Goal: Navigation & Orientation: Find specific page/section

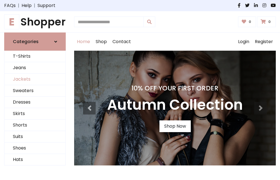
click at [35, 79] on link "Jackets" at bounding box center [34, 78] width 61 height 11
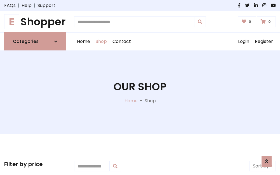
scroll to position [253, 0]
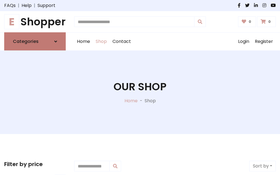
click at [35, 42] on h6 "Categories" at bounding box center [26, 41] width 26 height 5
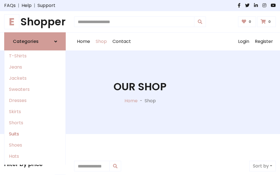
click at [35, 134] on link "Suits" at bounding box center [34, 134] width 61 height 11
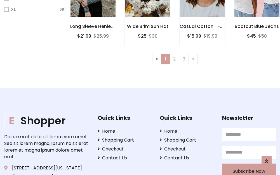
scroll to position [375, 0]
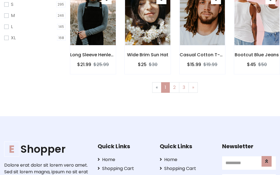
click at [93, 23] on img at bounding box center [93, 18] width 54 height 134
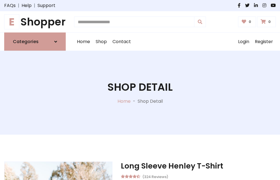
scroll to position [522, 0]
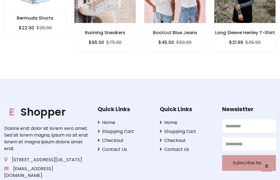
scroll to position [522, 0]
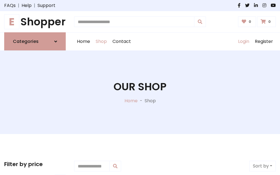
click at [243, 42] on link "Login" at bounding box center [243, 42] width 17 height 18
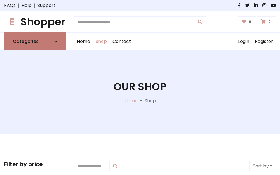
click at [56, 42] on icon at bounding box center [55, 41] width 3 height 4
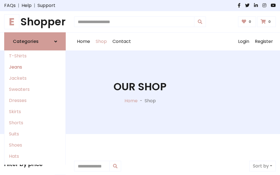
click at [35, 67] on link "Jeans" at bounding box center [34, 67] width 61 height 11
